Goal: Task Accomplishment & Management: Complete application form

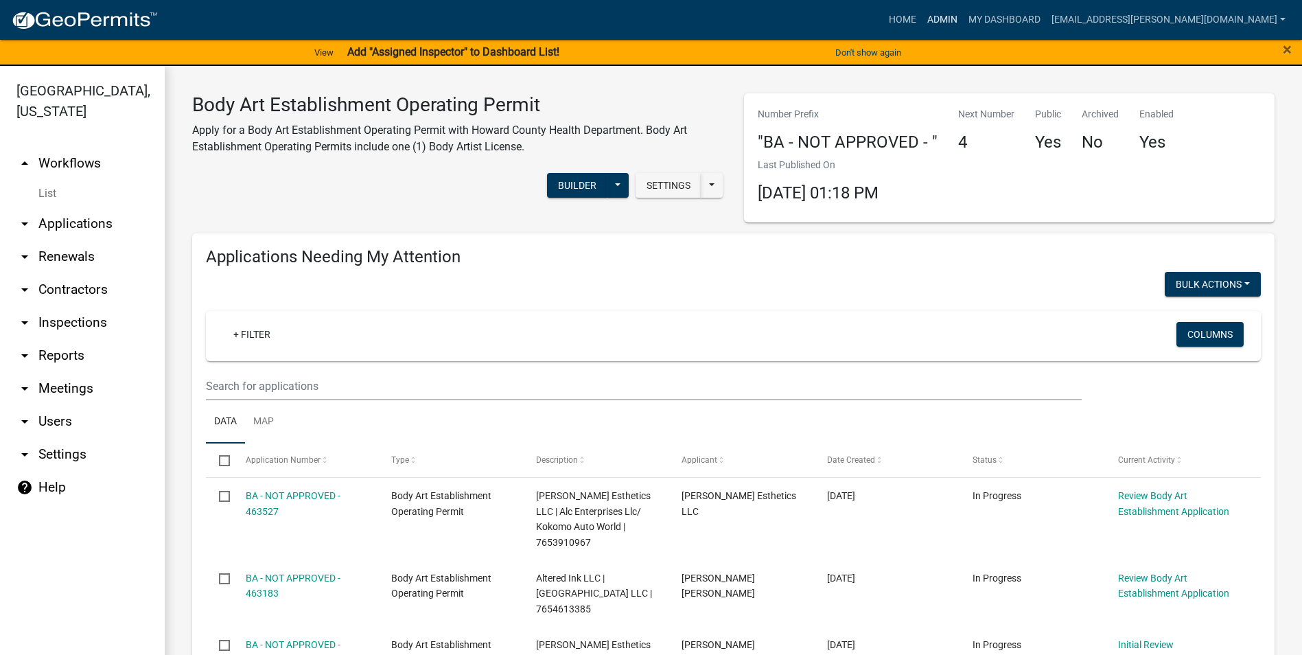
click at [963, 19] on link "Admin" at bounding box center [942, 20] width 41 height 26
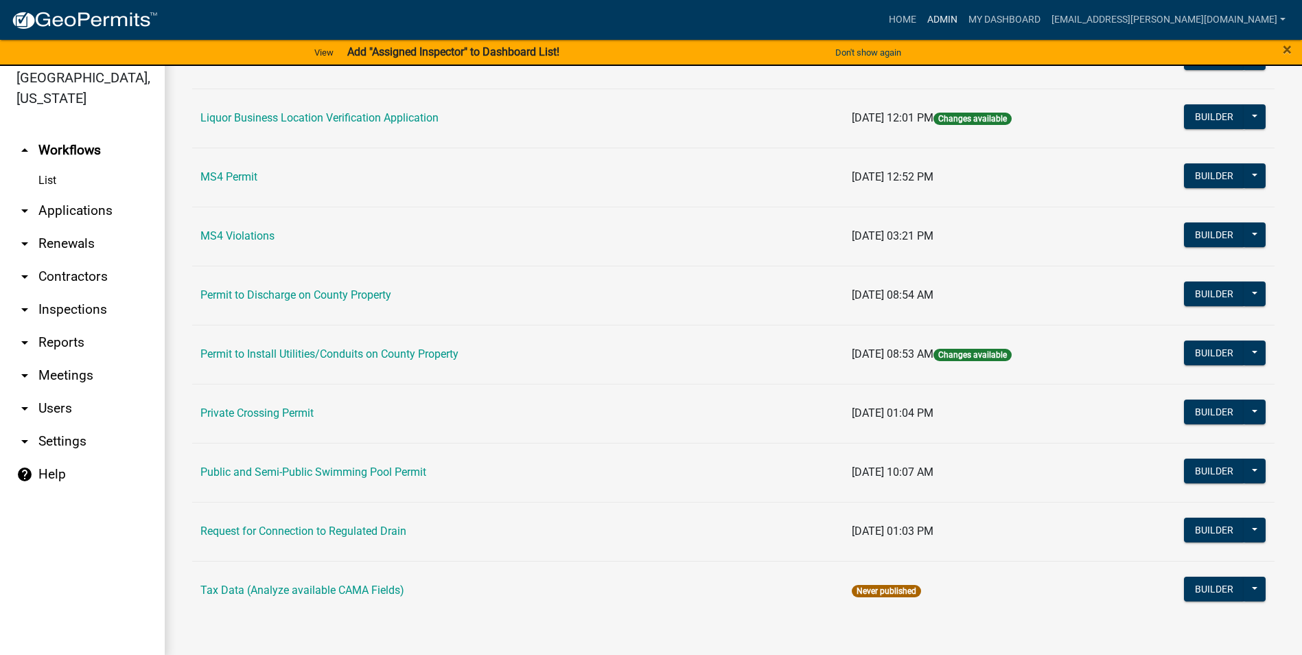
scroll to position [16, 0]
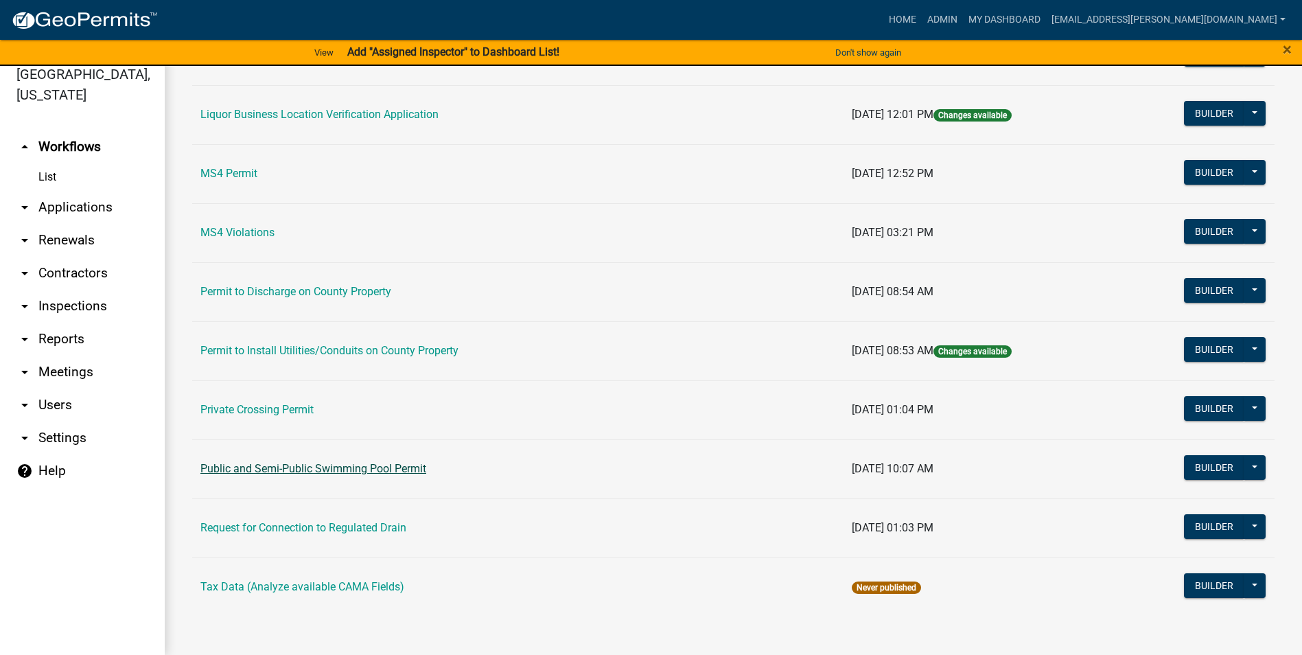
click at [406, 468] on link "Public and Semi-Public Swimming Pool Permit" at bounding box center [313, 468] width 226 height 13
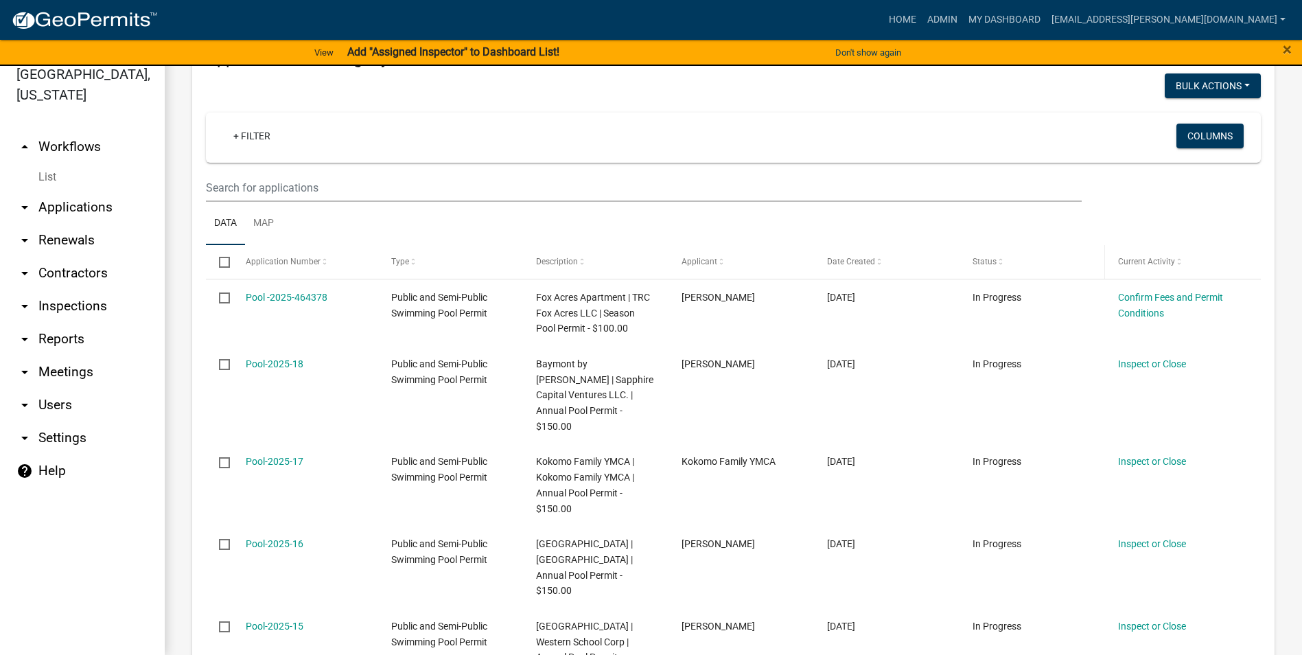
scroll to position [206, 0]
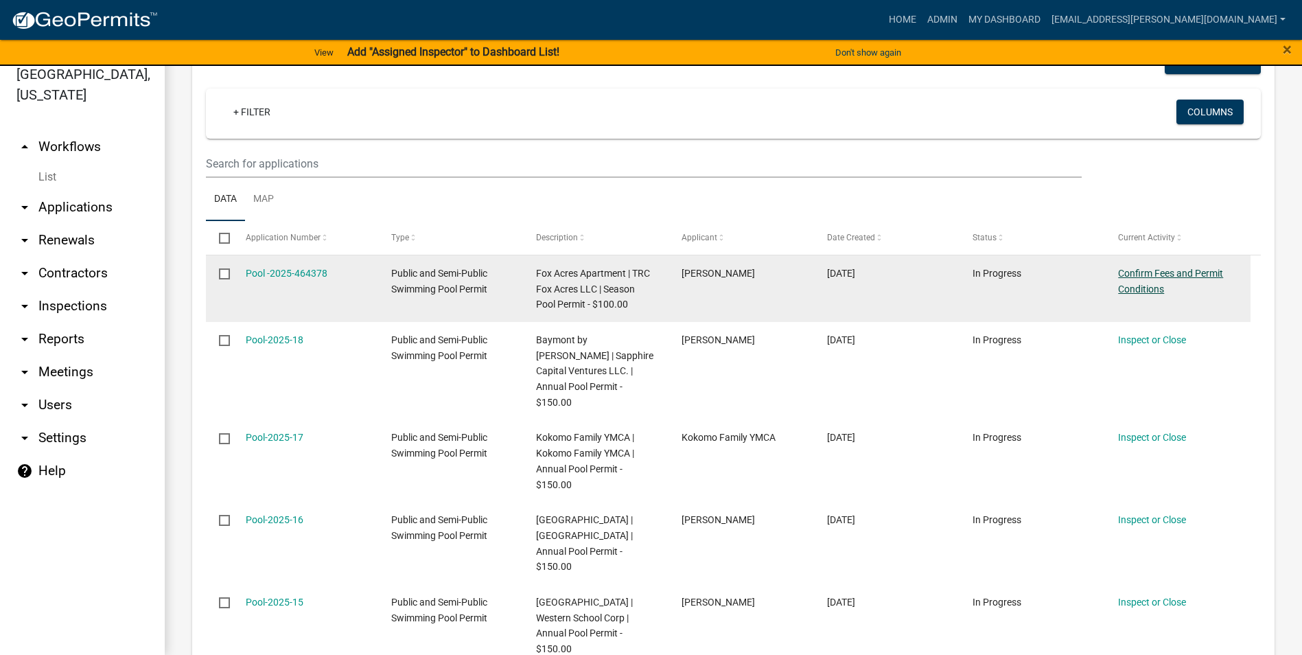
click at [1140, 271] on link "Confirm Fees and Permit Conditions" at bounding box center [1170, 281] width 105 height 27
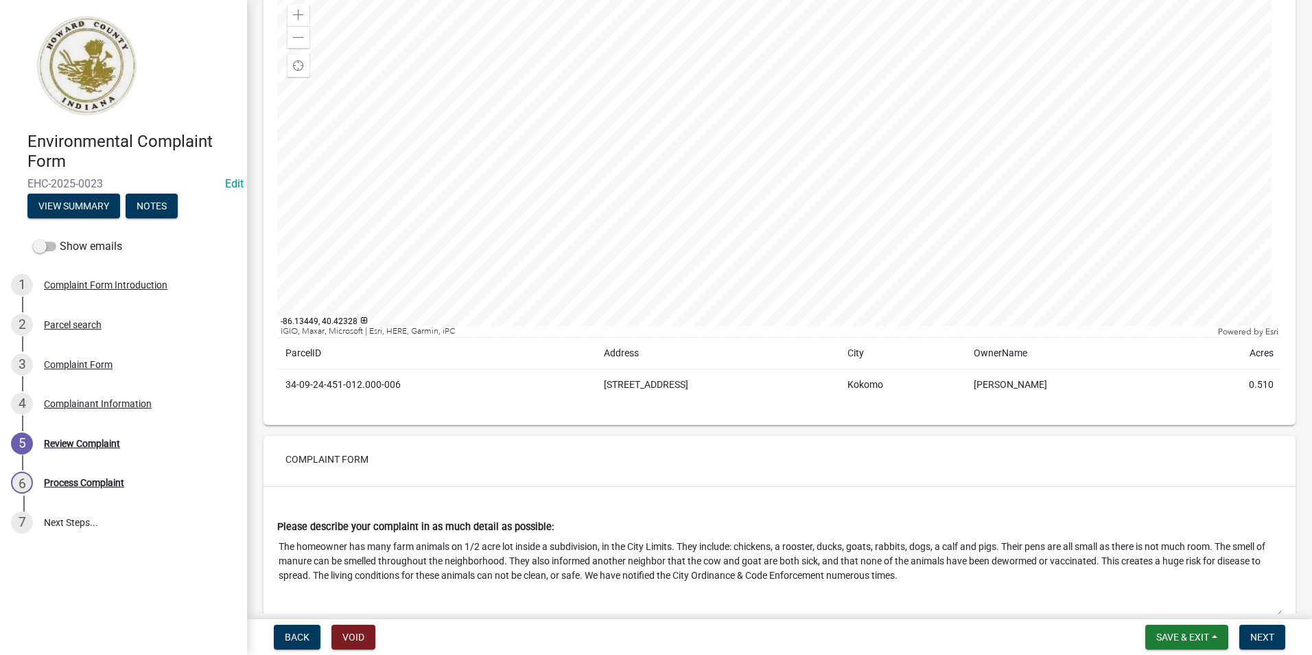
scroll to position [412, 0]
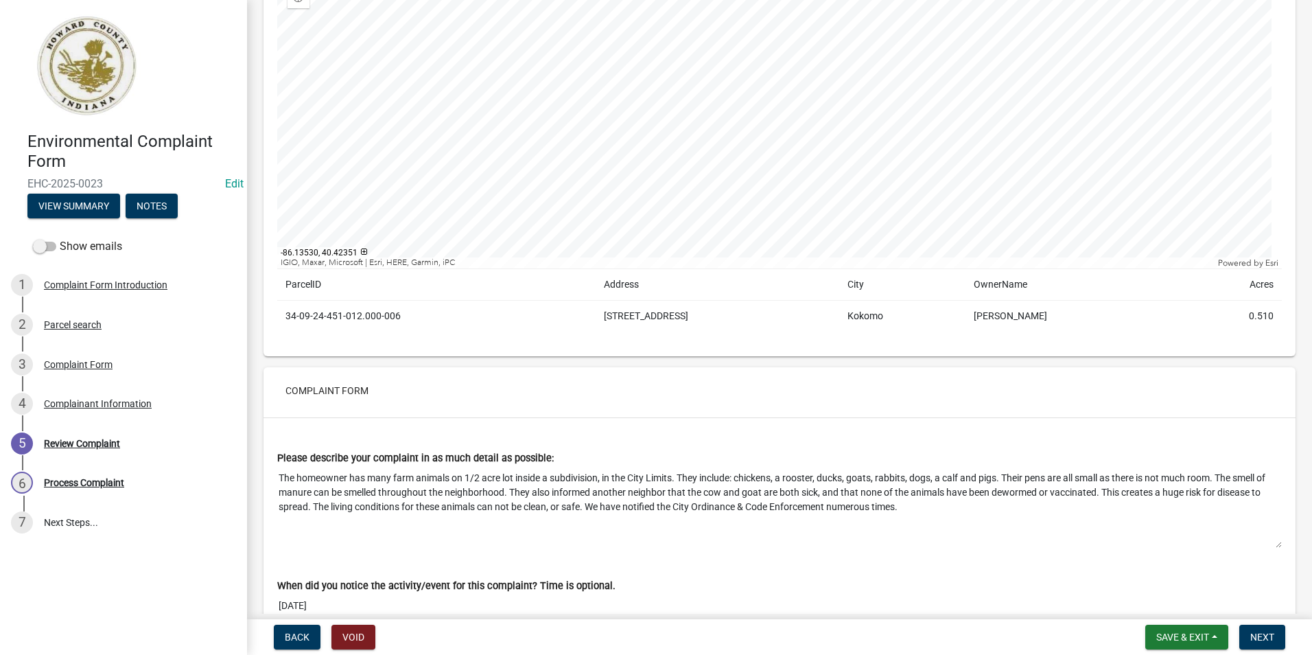
click at [795, 102] on div at bounding box center [779, 96] width 1005 height 343
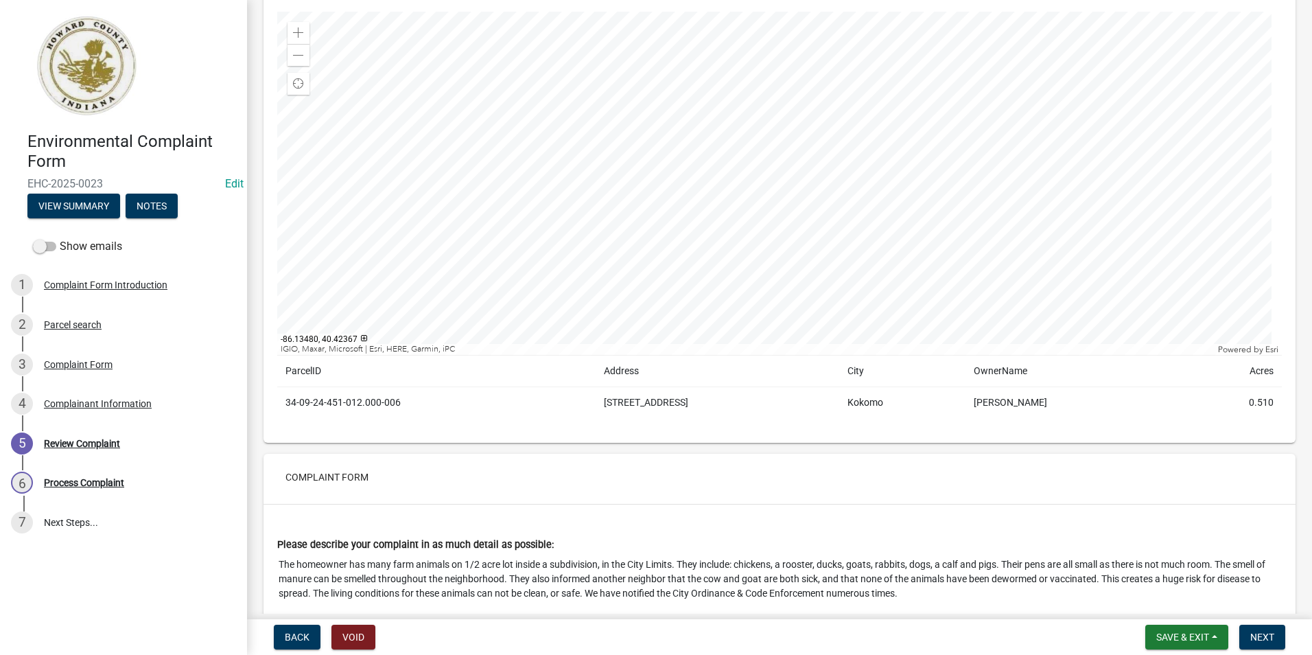
scroll to position [274, 0]
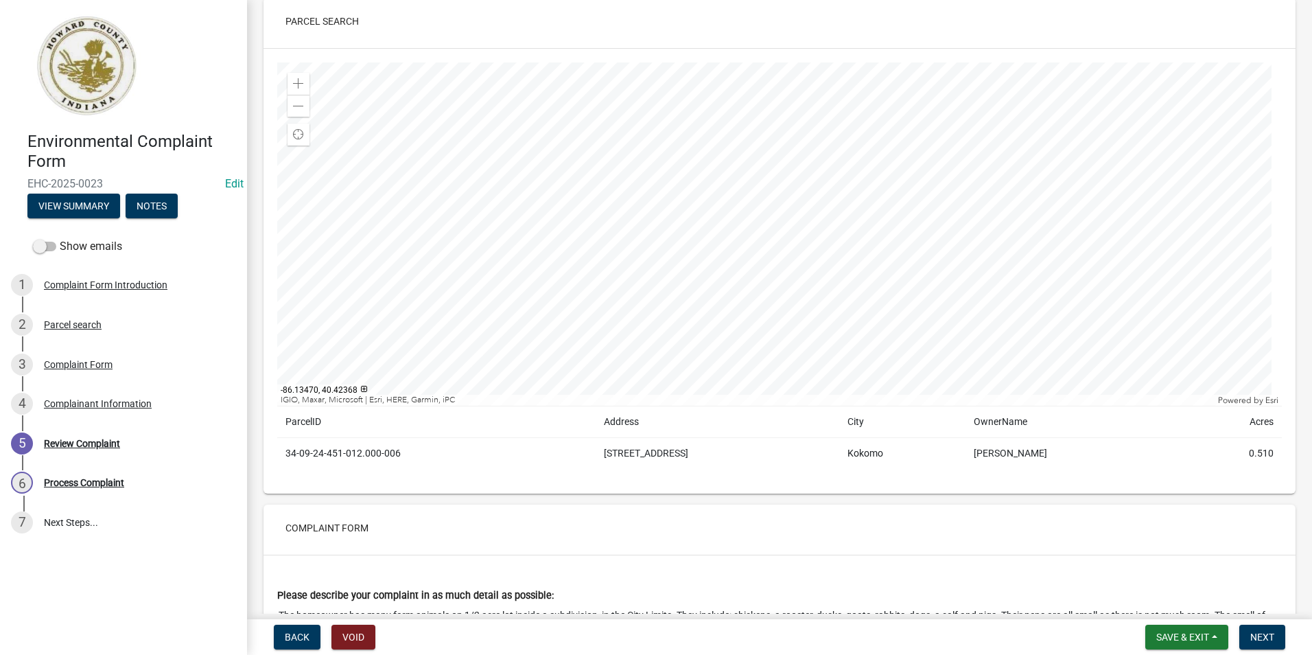
click at [939, 187] on div at bounding box center [779, 233] width 1005 height 343
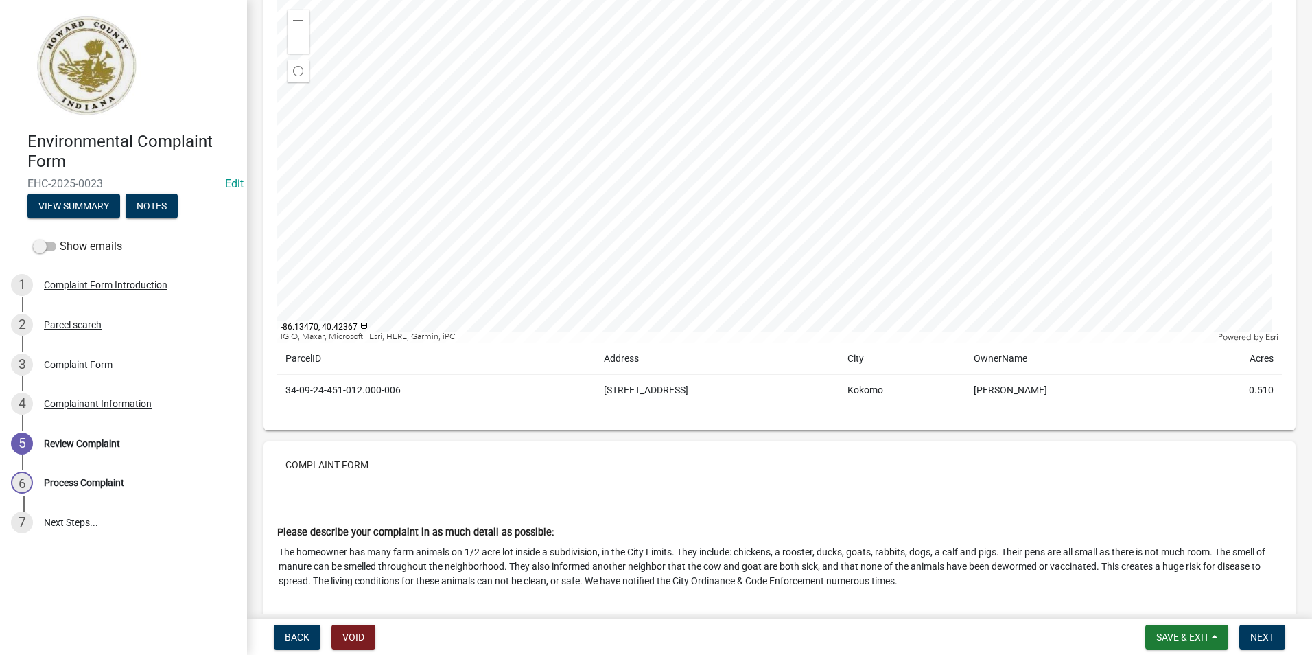
scroll to position [343, 0]
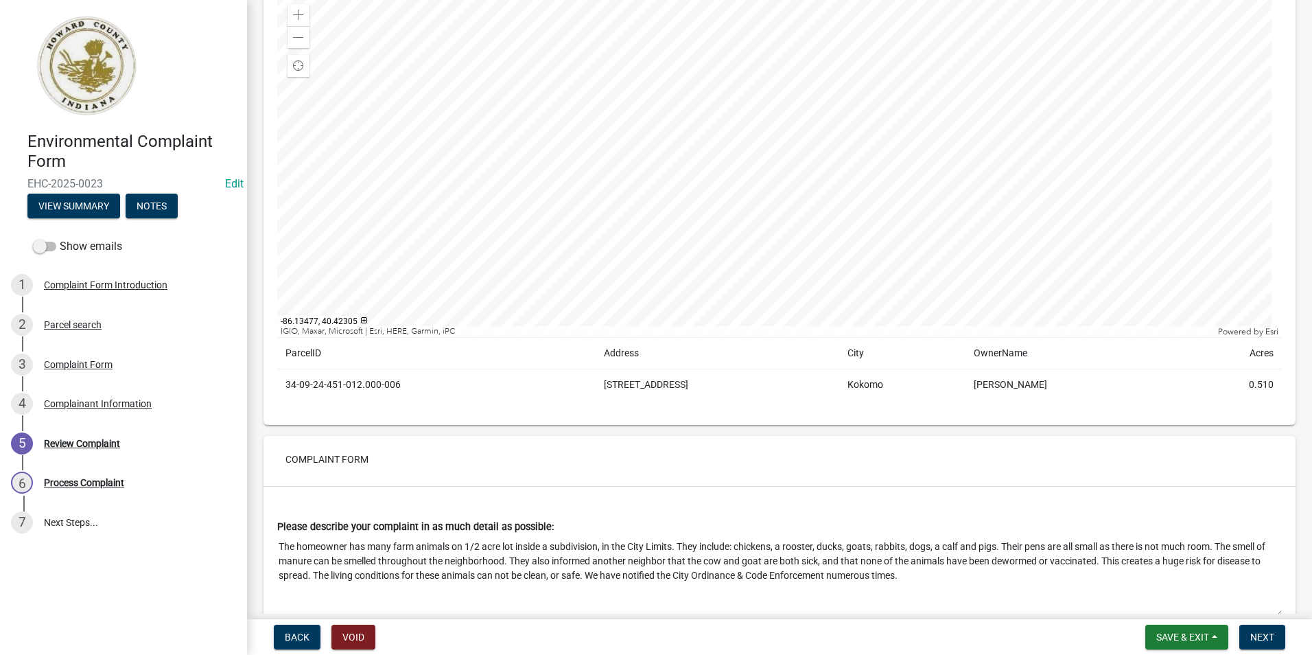
drag, startPoint x: 704, startPoint y: 391, endPoint x: 605, endPoint y: 387, distance: 99.6
click at [605, 387] on td "[STREET_ADDRESS]" at bounding box center [718, 385] width 244 height 32
copy td "[STREET_ADDRESS]"
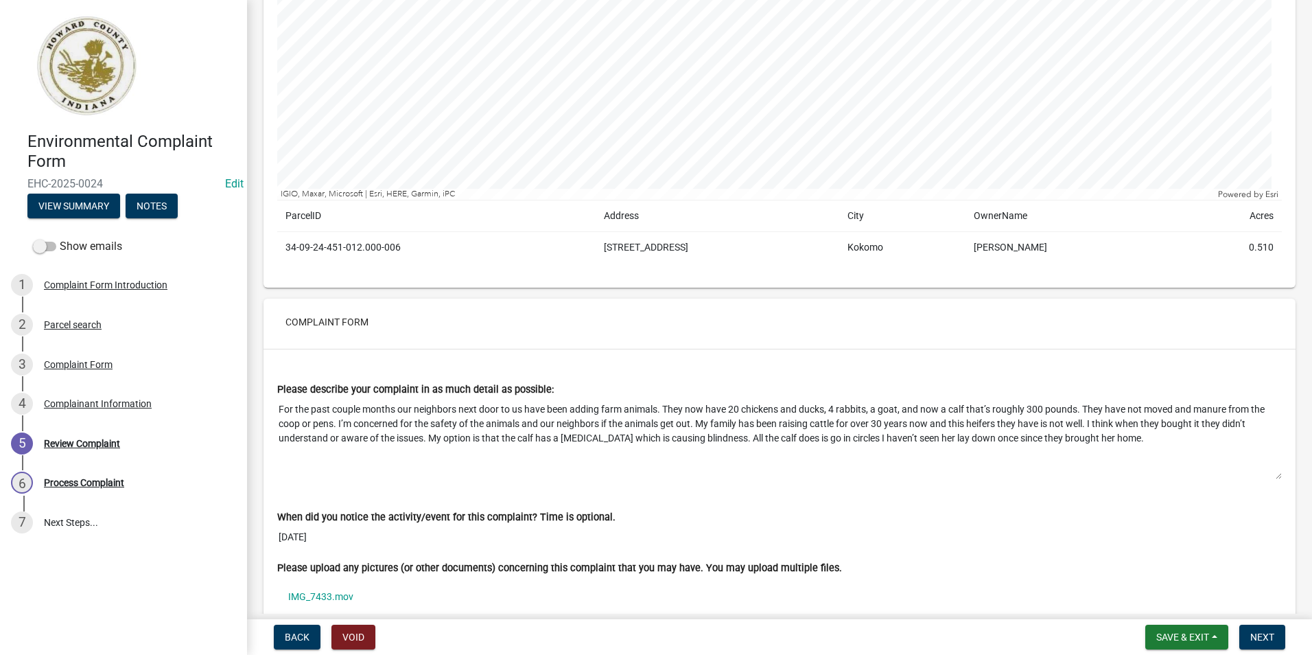
scroll to position [549, 0]
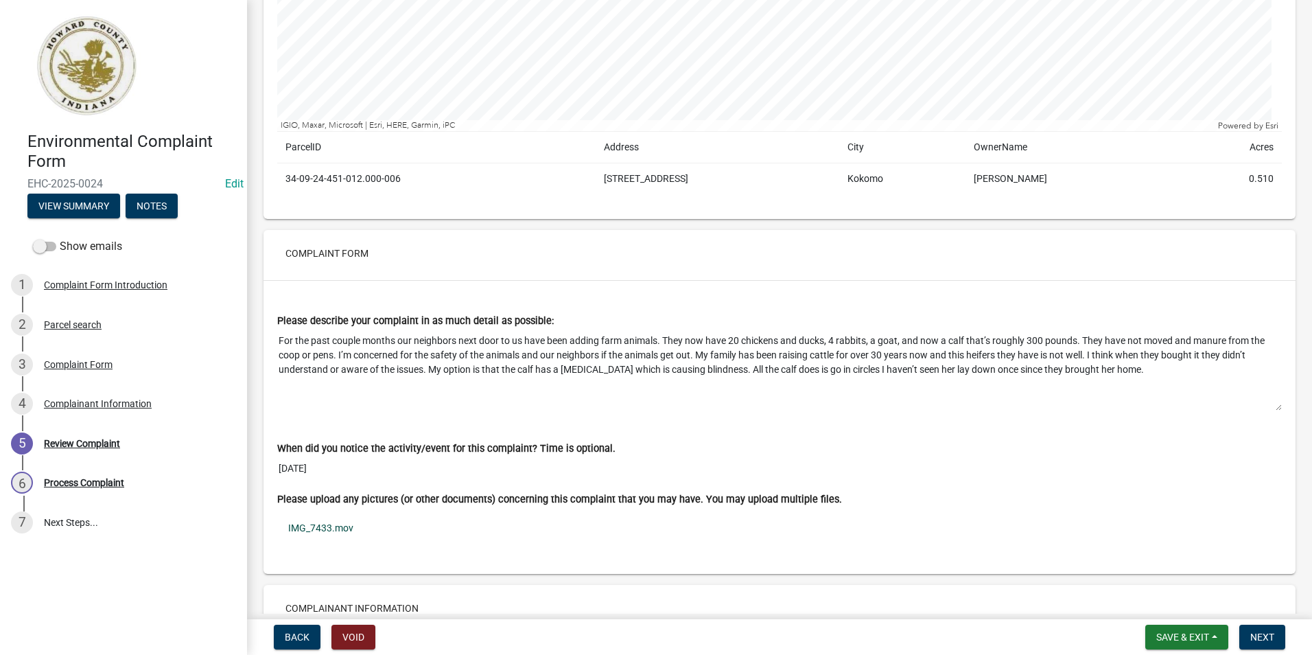
click at [346, 526] on link "IMG_7433.mov" at bounding box center [779, 528] width 1005 height 32
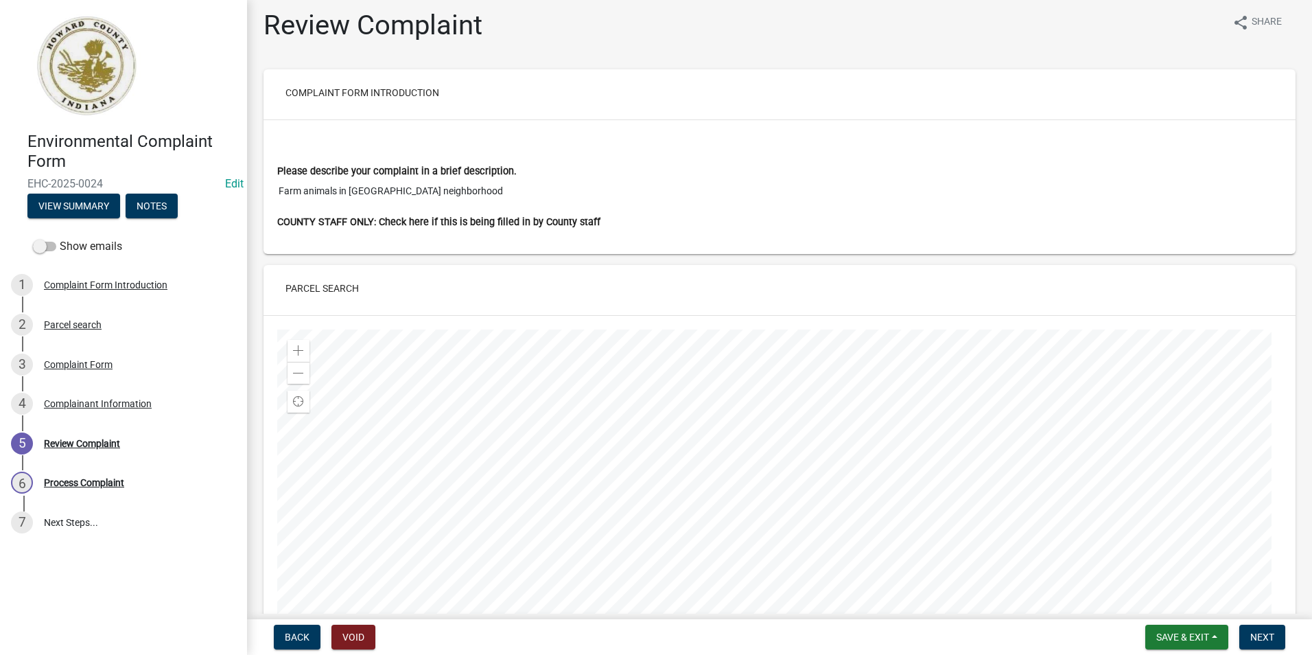
scroll to position [0, 0]
